Goal: Transaction & Acquisition: Obtain resource

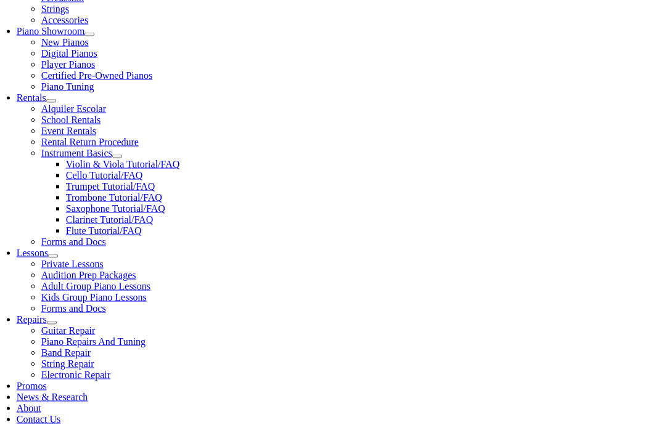
scroll to position [355, 0]
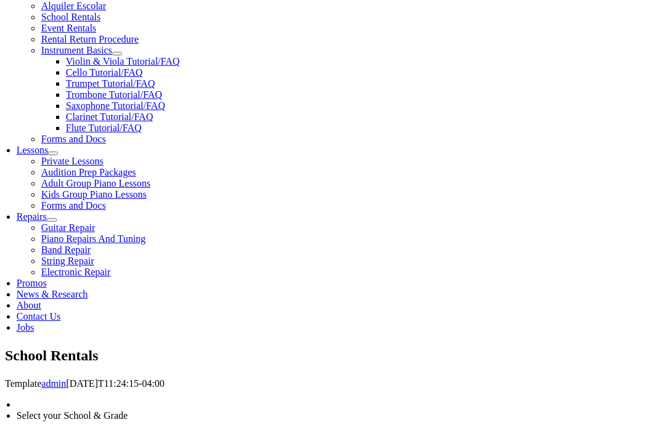
scroll to position [1413, 0]
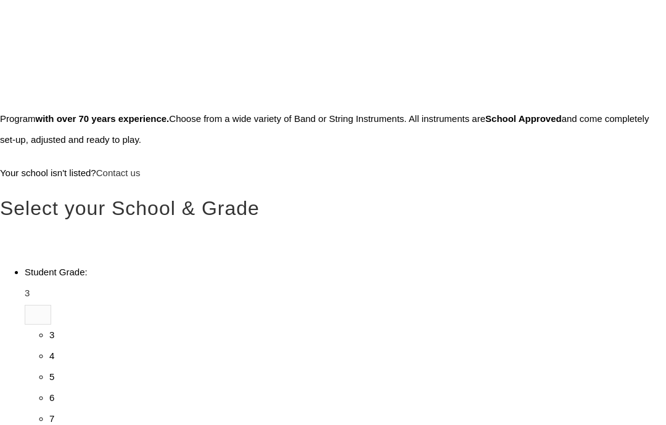
scroll to position [346, 0]
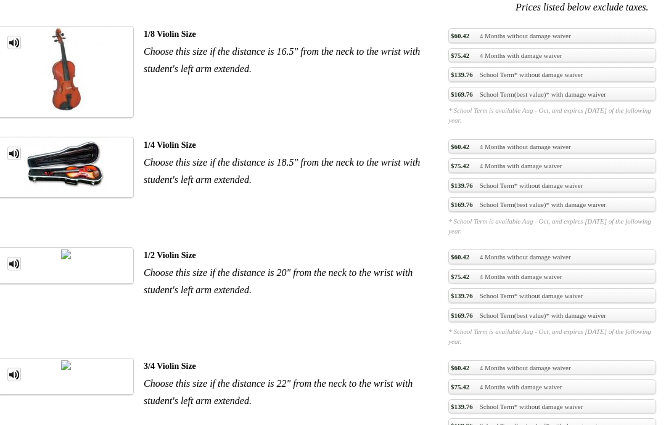
scroll to position [1007, 0]
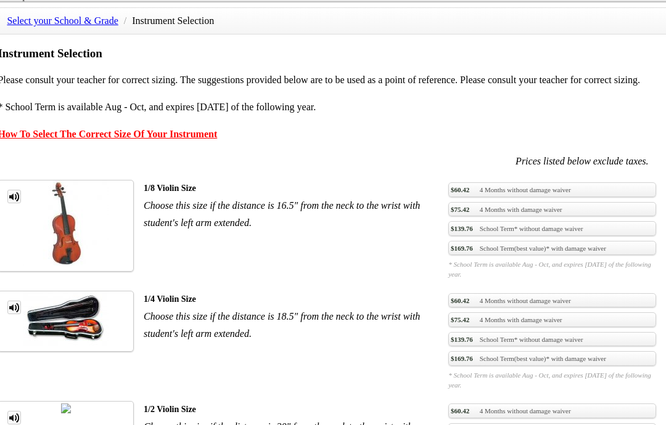
scroll to position [847, 0]
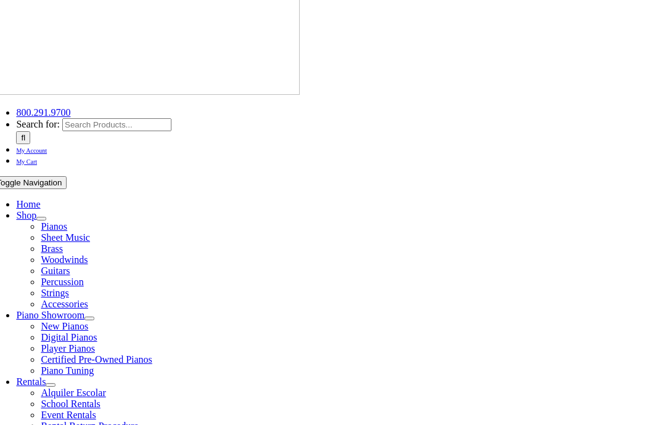
scroll to position [61, 0]
